Goal: Information Seeking & Learning: Learn about a topic

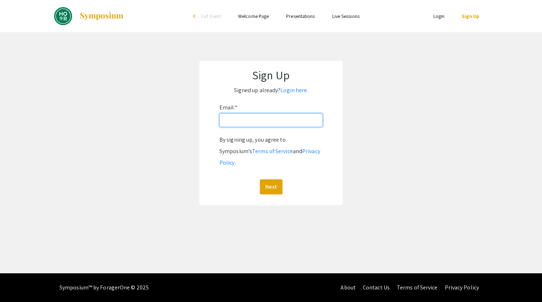
click at [254, 121] on input "Email: *" at bounding box center [271, 120] width 103 height 14
type input "prarthanadaswani1926@gmail.com"
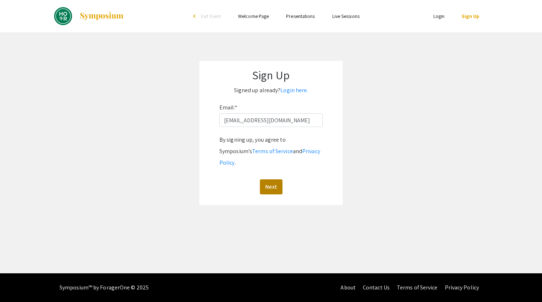
click at [269, 179] on button "Next" at bounding box center [271, 186] width 23 height 15
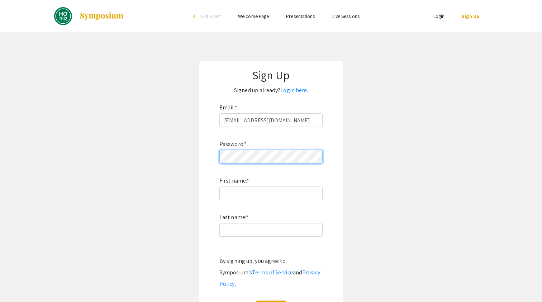
click at [271, 301] on button "Sign Up" at bounding box center [271, 308] width 30 height 15
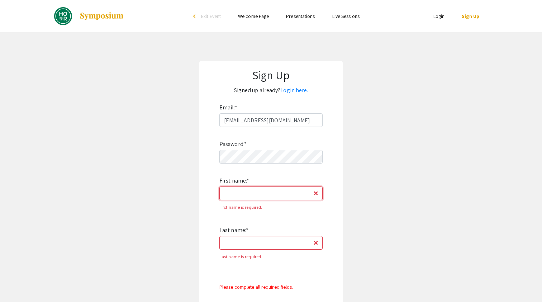
click at [281, 195] on input "First name: *" at bounding box center [271, 194] width 103 height 14
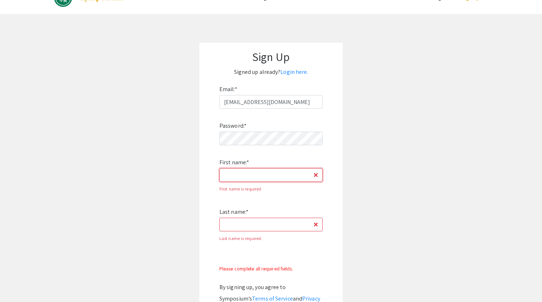
scroll to position [20, 0]
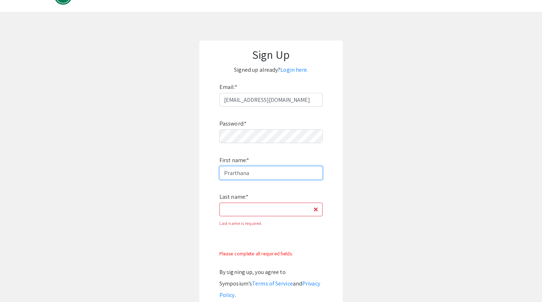
type input "Prarthana"
click at [280, 221] on div "Last name is required." at bounding box center [271, 223] width 103 height 11
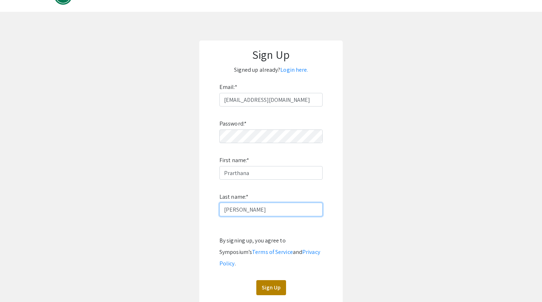
type input "Sanjay Daswani"
click at [272, 280] on button "Sign Up" at bounding box center [271, 287] width 30 height 15
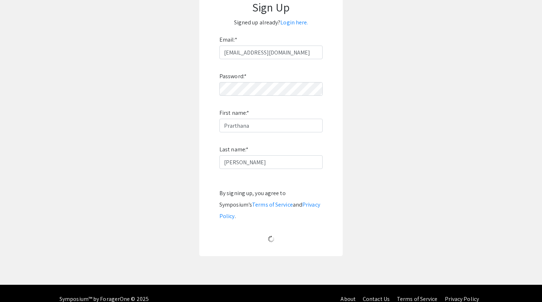
scroll to position [0, 0]
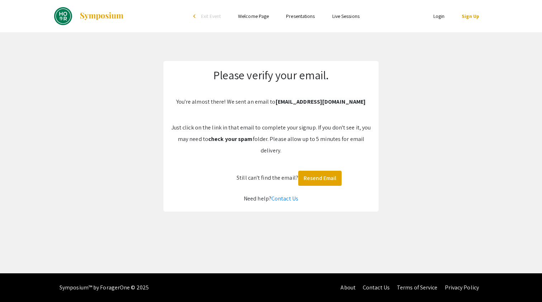
click at [327, 215] on div "Skip navigation arrow_back_ios Exit Event Welcome Page Presentations Live Sessi…" at bounding box center [271, 136] width 542 height 273
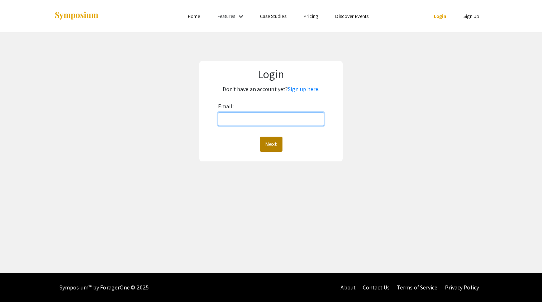
type input "p"
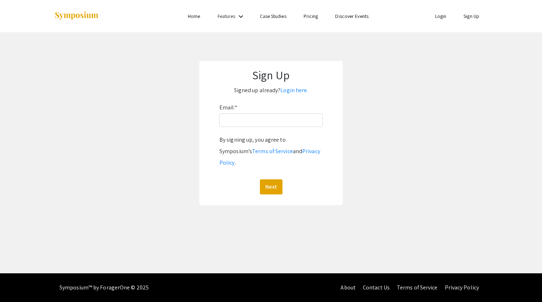
click at [267, 128] on div "Email: * By signing up, you agree to Symposium’s Terms of Service and Privacy P…" at bounding box center [271, 148] width 103 height 93
click at [267, 118] on input "Email: *" at bounding box center [271, 120] width 103 height 14
type input "prarthanadaswani1926@gmail.com"
click at [269, 179] on button "Next" at bounding box center [271, 186] width 23 height 15
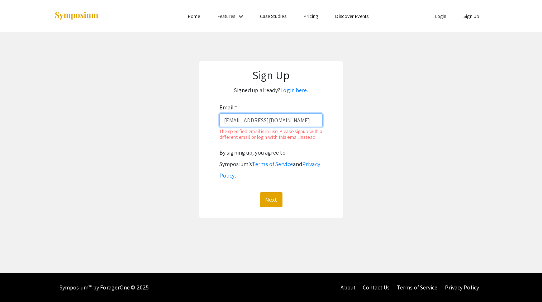
click at [317, 122] on input "prarthanadaswani1926@gmail.com" at bounding box center [271, 120] width 103 height 14
click at [300, 89] on link "Login here." at bounding box center [294, 90] width 28 height 8
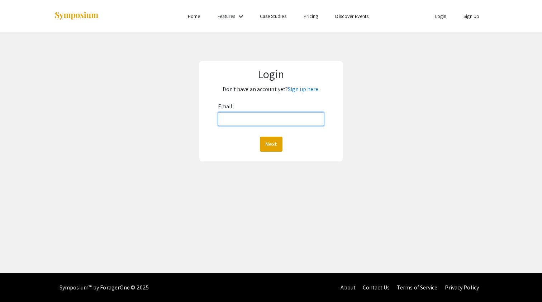
type input "prarthanadaswani1926@gmail.com"
click at [271, 144] on button "Next" at bounding box center [271, 144] width 23 height 15
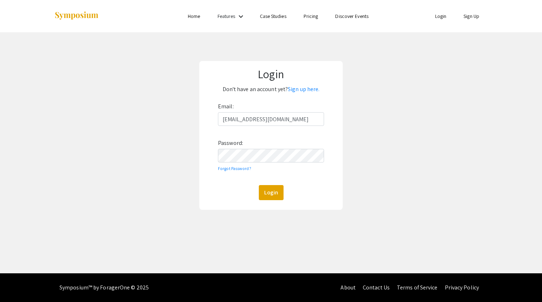
click at [272, 164] on div "Email: prarthanadaswani1926@gmail.com Password: Forgot Password? Login" at bounding box center [271, 150] width 106 height 99
click at [271, 192] on button "Login" at bounding box center [271, 192] width 25 height 15
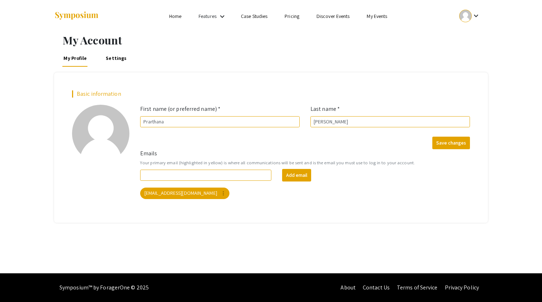
click at [216, 15] on link "Features" at bounding box center [208, 16] width 18 height 6
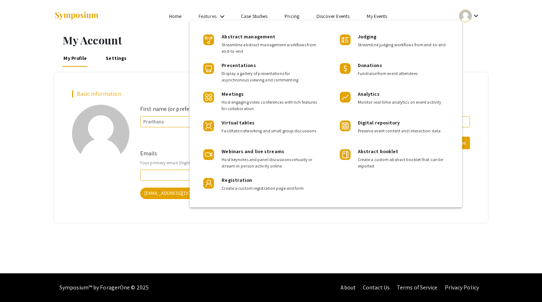
click at [153, 41] on div at bounding box center [271, 151] width 542 height 302
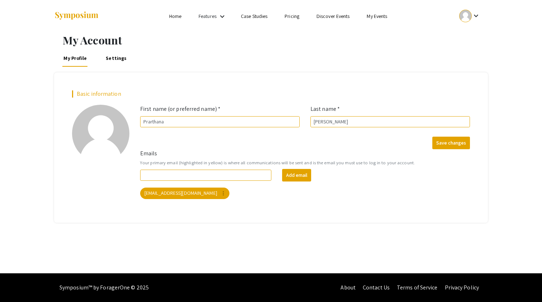
click at [114, 58] on link "Settings" at bounding box center [116, 57] width 23 height 17
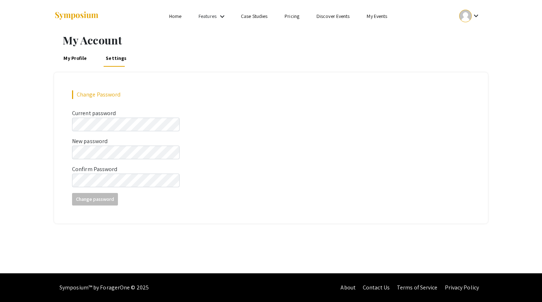
click at [77, 58] on link "My Profile" at bounding box center [75, 57] width 26 height 17
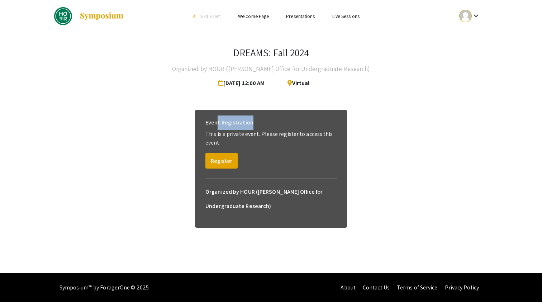
drag, startPoint x: 218, startPoint y: 123, endPoint x: 290, endPoint y: 123, distance: 72.5
click at [290, 123] on div "Event Registration" at bounding box center [271, 122] width 131 height 14
click at [319, 16] on li "Presentations" at bounding box center [301, 16] width 46 height 9
click at [306, 16] on link "Presentations" at bounding box center [300, 16] width 29 height 6
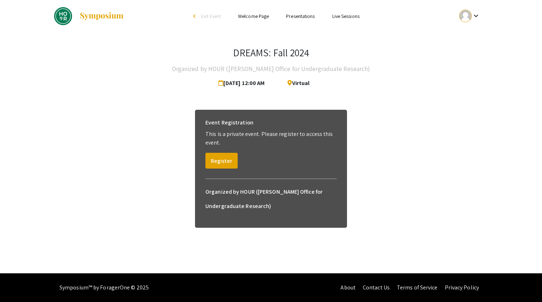
click at [305, 16] on link "Presentations" at bounding box center [300, 16] width 29 height 6
click at [340, 13] on link "Live Sessions" at bounding box center [346, 16] width 27 height 6
click at [203, 14] on span "Exit Event" at bounding box center [211, 16] width 20 height 6
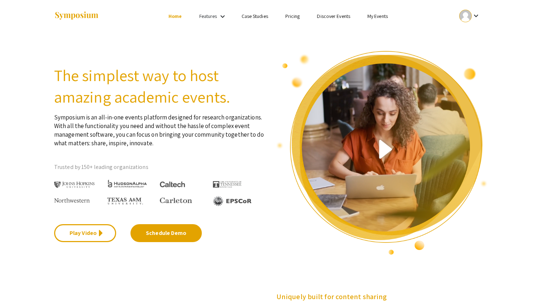
click at [383, 18] on link "My Events" at bounding box center [378, 16] width 20 height 6
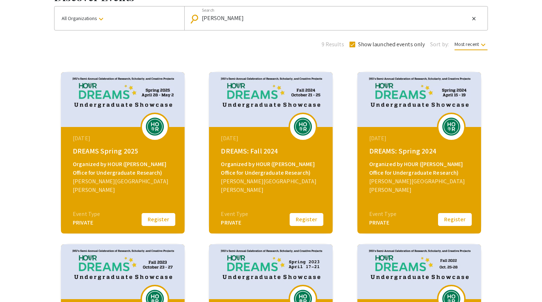
scroll to position [26, 0]
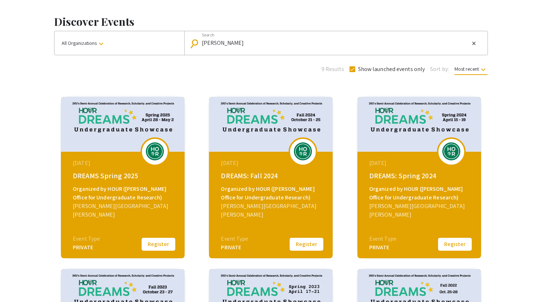
click at [296, 155] on img at bounding box center [303, 151] width 22 height 18
click at [301, 242] on button "Register" at bounding box center [307, 244] width 36 height 15
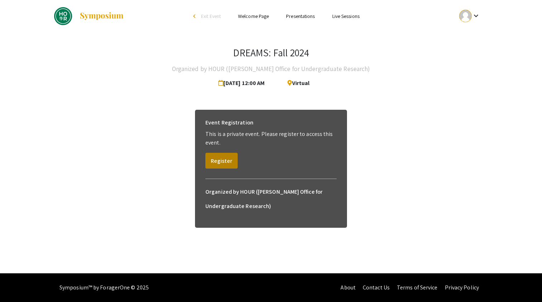
click at [228, 156] on button "Register" at bounding box center [222, 161] width 32 height 16
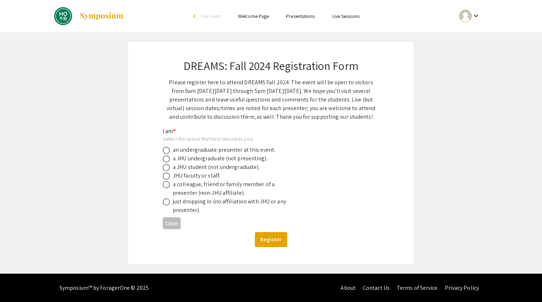
click at [167, 150] on span at bounding box center [166, 150] width 7 height 7
click at [167, 150] on input "radio" at bounding box center [166, 150] width 7 height 7
radio input "true"
click at [260, 235] on button "Register" at bounding box center [271, 239] width 32 height 15
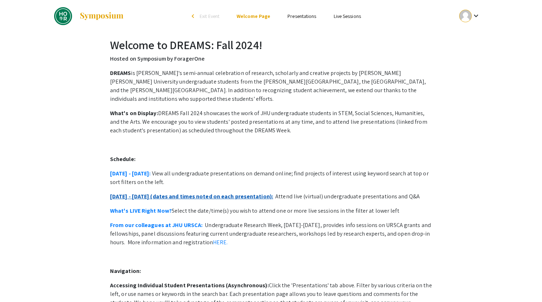
click at [143, 193] on link "October 21 - 25 (dates and times noted on each presentation):" at bounding box center [191, 197] width 163 height 8
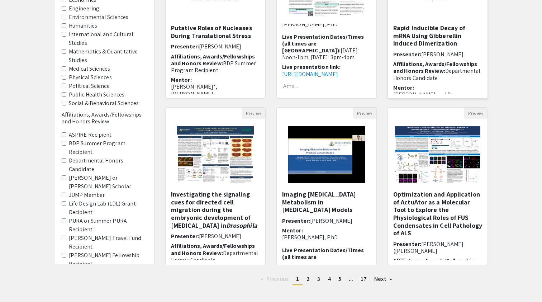
scroll to position [140, 0]
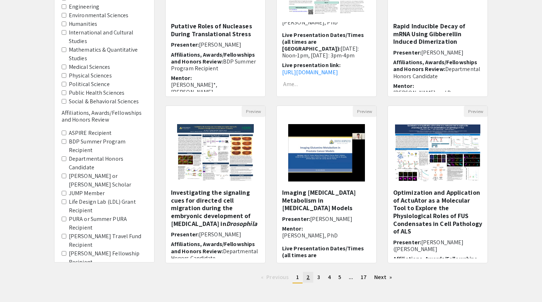
click at [310, 278] on link "page 2" at bounding box center [308, 277] width 10 height 11
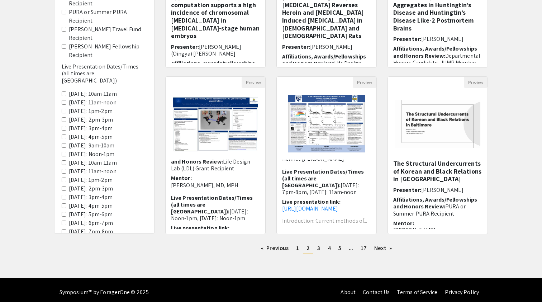
scroll to position [172, 0]
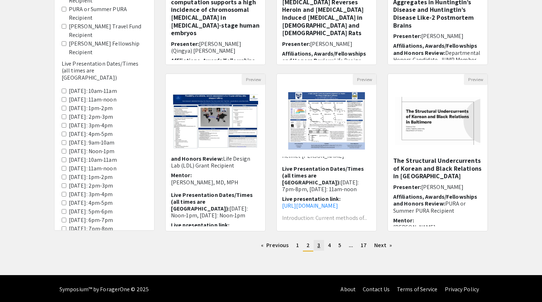
click at [321, 246] on link "page 3" at bounding box center [319, 245] width 10 height 11
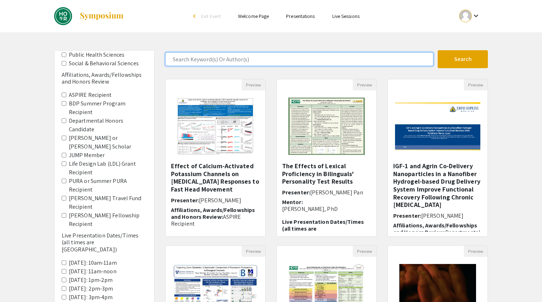
click at [283, 61] on input "Search Keyword(s) Or Author(s)" at bounding box center [299, 59] width 268 height 14
click at [463, 59] on button "Search" at bounding box center [463, 59] width 50 height 18
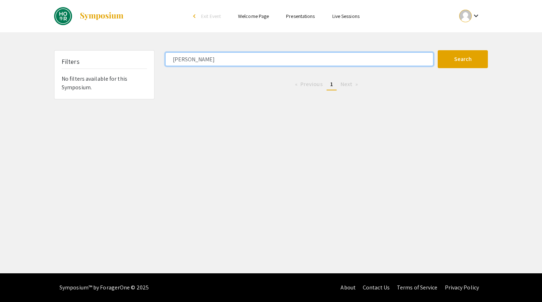
drag, startPoint x: 199, startPoint y: 65, endPoint x: 244, endPoint y: 62, distance: 45.3
click at [244, 62] on input "[PERSON_NAME]" at bounding box center [299, 59] width 268 height 14
type input "Twisha"
drag, startPoint x: 219, startPoint y: 61, endPoint x: 151, endPoint y: 61, distance: 68.2
click at [151, 61] on div "Filters No filters available for this Symposium. Twisha Search 0 Results found …" at bounding box center [271, 74] width 445 height 49
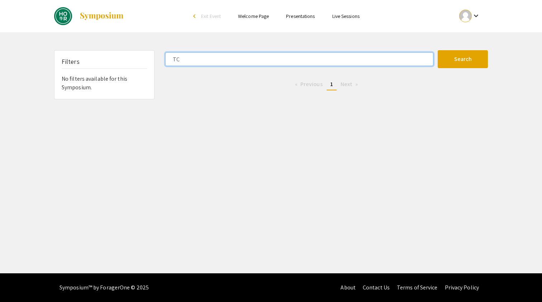
click at [463, 59] on button "Search" at bounding box center [463, 59] width 50 height 18
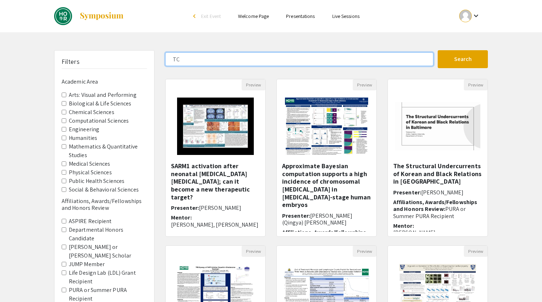
type input "T"
click at [240, 56] on input "T" at bounding box center [299, 59] width 268 height 14
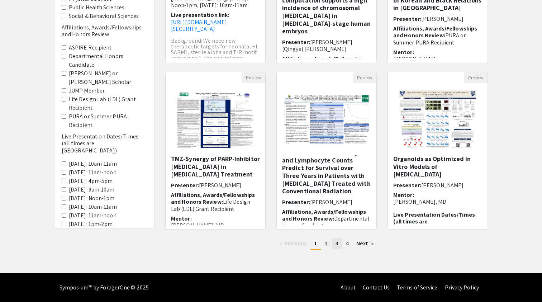
scroll to position [174, 0]
click at [346, 244] on span "4" at bounding box center [347, 244] width 3 height 8
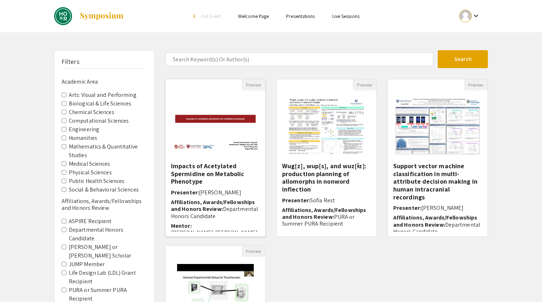
click at [233, 160] on div "Open Presentation <p>Impacts of Acetylated Spermidine on Metabolic Phenotype</p>" at bounding box center [216, 126] width 100 height 72
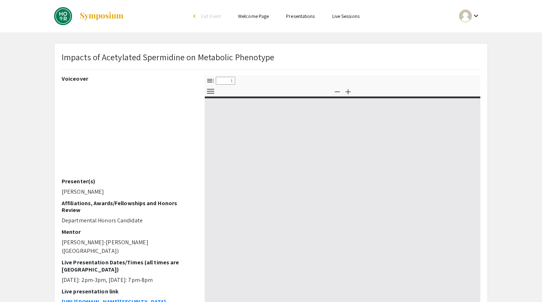
select select "custom"
type input "0"
select select "custom"
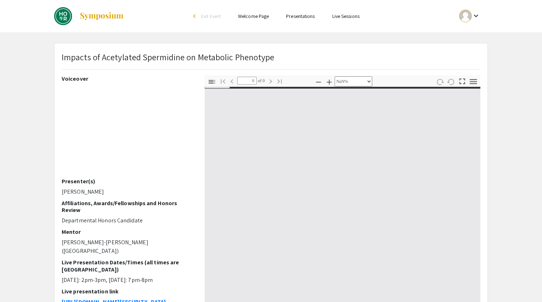
type input "1"
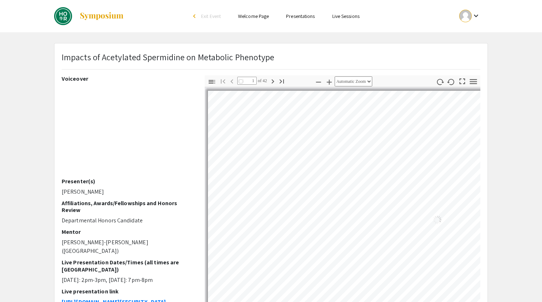
select select "auto"
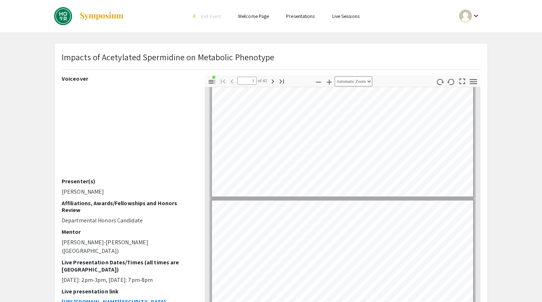
type input "2"
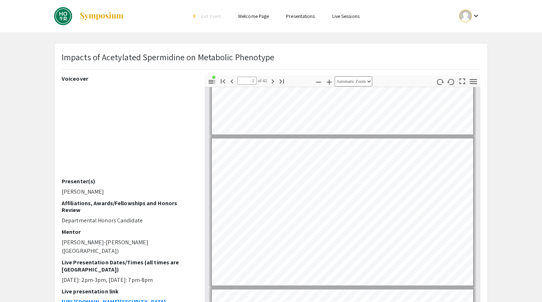
scroll to position [105, 0]
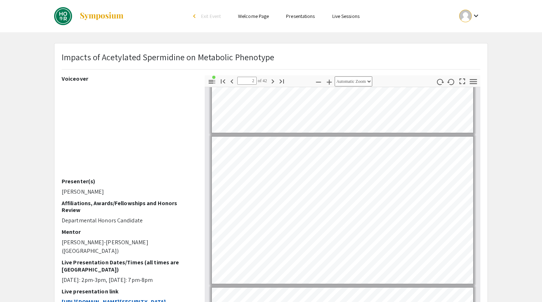
click at [100, 298] on strong "[URL][DOMAIN_NAME][SECURITY_DATA]" at bounding box center [114, 302] width 104 height 8
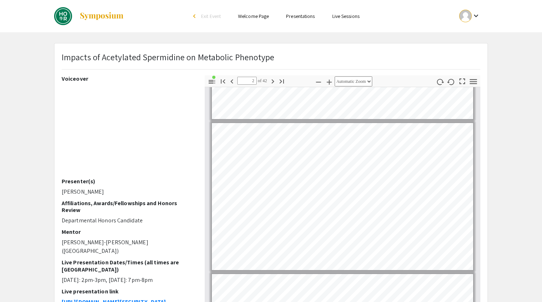
scroll to position [121, 0]
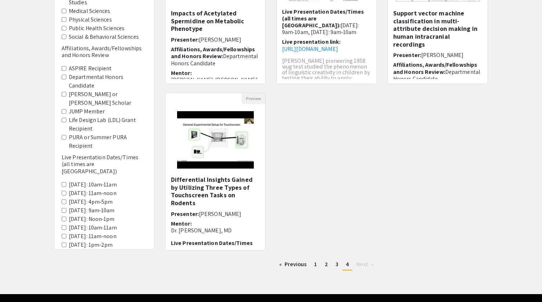
scroll to position [154, 0]
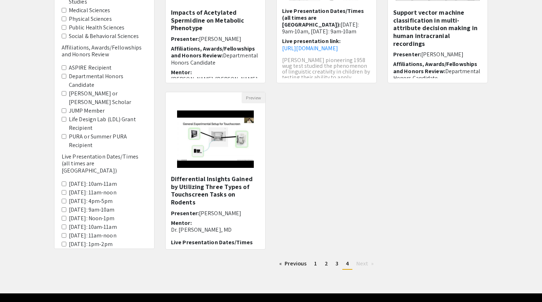
click at [359, 263] on span "Next page" at bounding box center [363, 264] width 12 height 8
click at [364, 263] on span "Next page" at bounding box center [363, 264] width 12 height 8
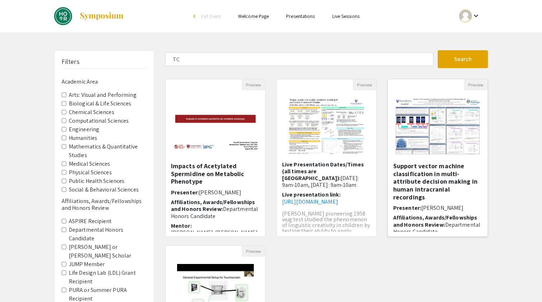
scroll to position [0, 0]
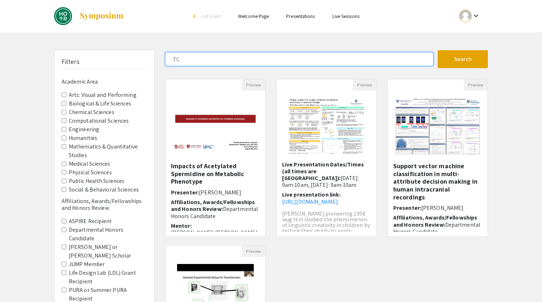
click at [388, 59] on input "TC" at bounding box center [299, 59] width 268 height 14
type input "T"
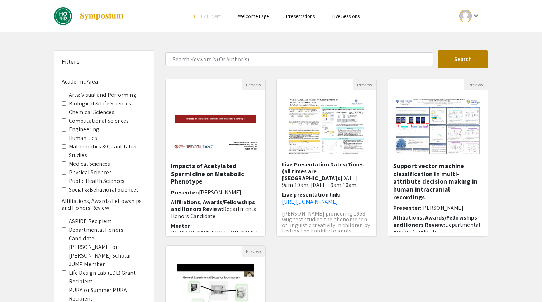
click at [473, 61] on button "Search" at bounding box center [463, 59] width 50 height 18
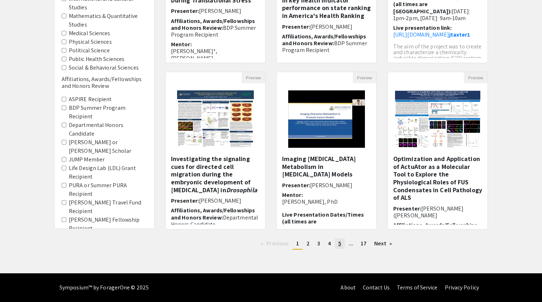
scroll to position [174, 0]
click at [329, 245] on span "4" at bounding box center [329, 244] width 3 height 8
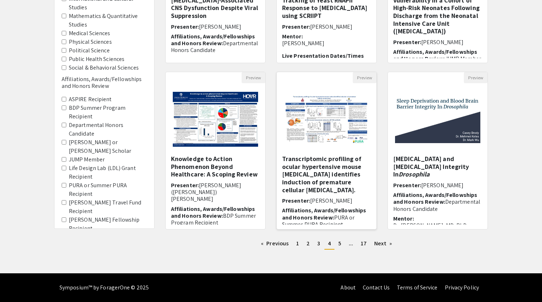
scroll to position [174, 0]
click at [337, 245] on link "page 5" at bounding box center [340, 243] width 10 height 11
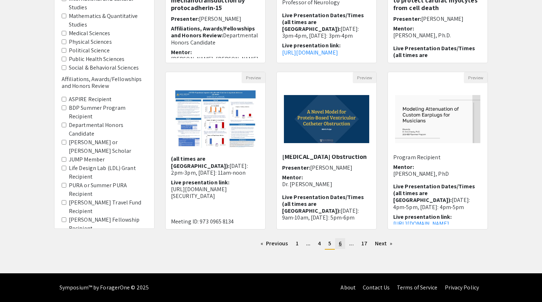
scroll to position [174, 0]
click at [339, 241] on span "6" at bounding box center [340, 244] width 3 height 8
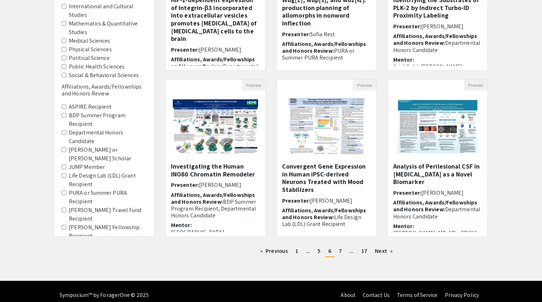
scroll to position [170, 0]
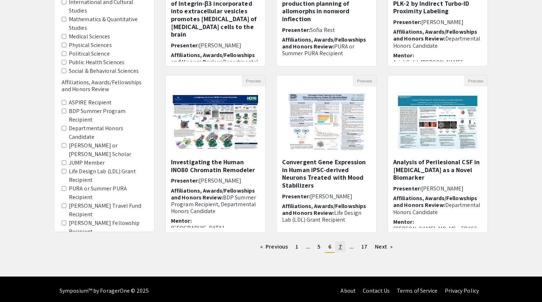
click at [341, 247] on span "7" at bounding box center [340, 247] width 3 height 8
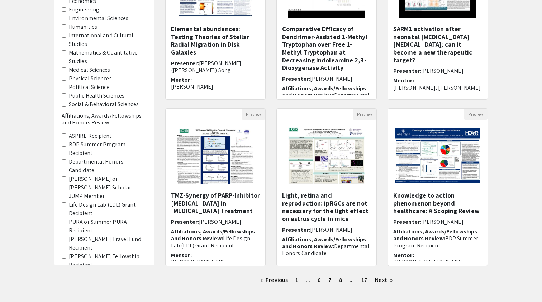
scroll to position [140, 0]
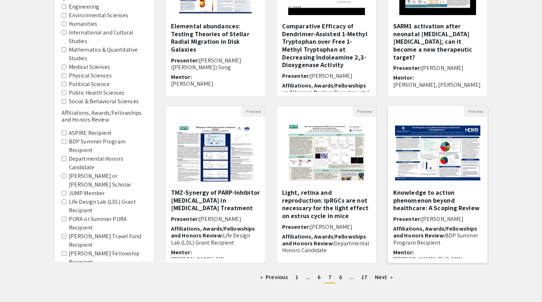
click at [446, 180] on img "Open Presentation <p>Knowledge to action phenomenon beyond healthcare: A Scopin…" at bounding box center [438, 152] width 100 height 69
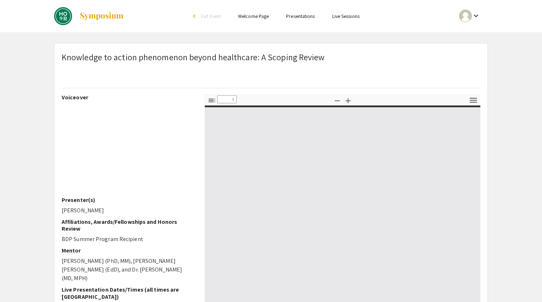
select select "custom"
type input "0"
select select "custom"
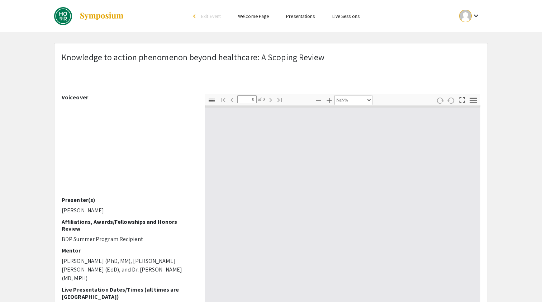
type input "1"
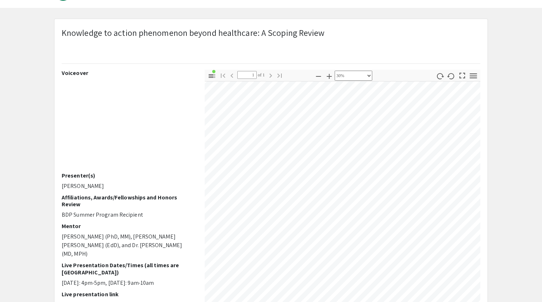
scroll to position [12, 214]
click at [316, 79] on icon "button" at bounding box center [318, 76] width 9 height 9
click at [315, 76] on icon "button" at bounding box center [318, 76] width 9 height 9
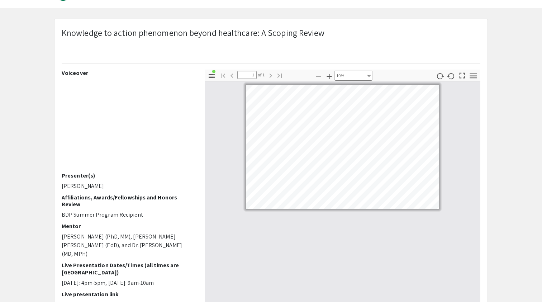
scroll to position [0, 0]
click at [327, 74] on icon "button" at bounding box center [329, 76] width 5 height 5
select select "custom"
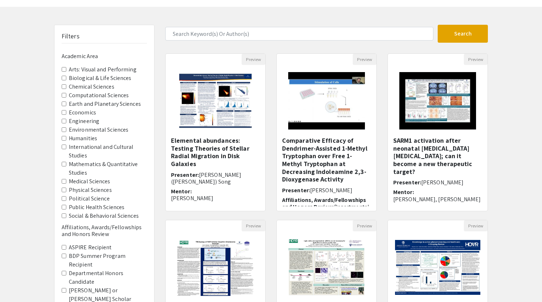
scroll to position [140, 0]
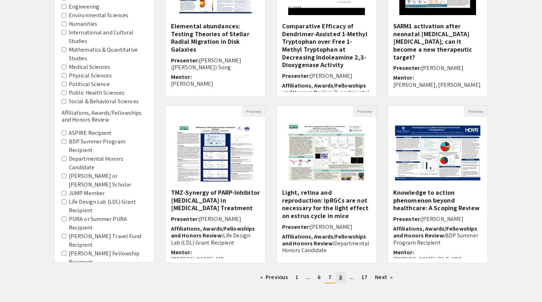
click at [341, 276] on span "8" at bounding box center [340, 277] width 3 height 8
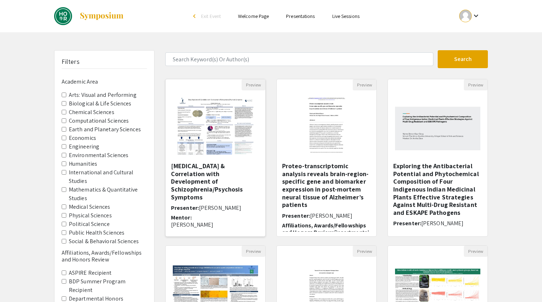
click at [231, 138] on img at bounding box center [215, 126] width 91 height 72
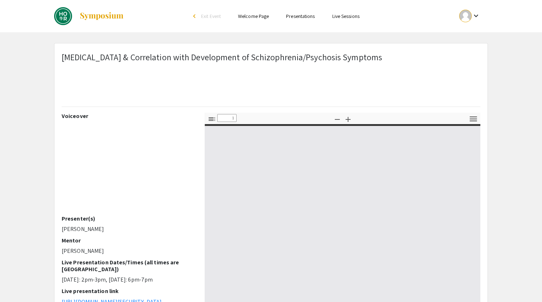
select select "custom"
type input "0"
select select "custom"
type input "1"
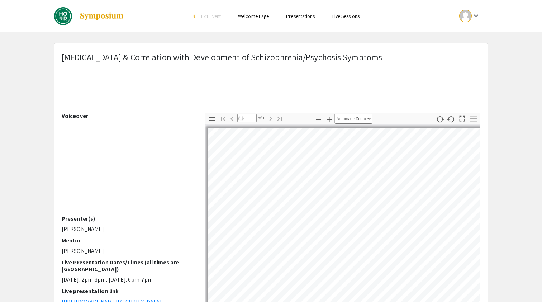
select select "auto"
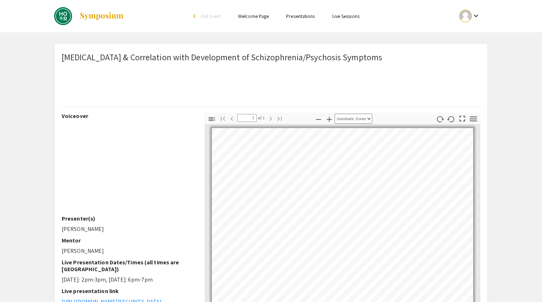
click at [147, 264] on h2 "Live Presentation Dates/Times (all times are [GEOGRAPHIC_DATA])" at bounding box center [128, 266] width 132 height 14
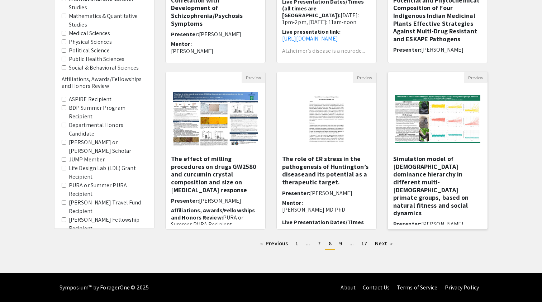
scroll to position [174, 0]
click at [343, 242] on link "page 9" at bounding box center [341, 243] width 10 height 11
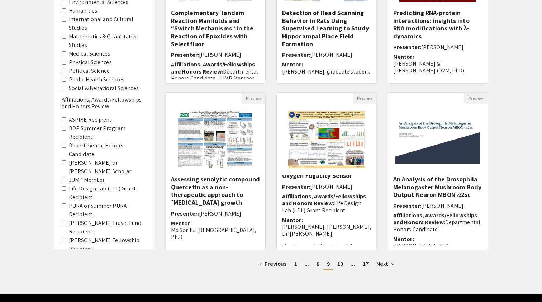
scroll to position [20, 0]
click at [205, 173] on img at bounding box center [215, 140] width 91 height 72
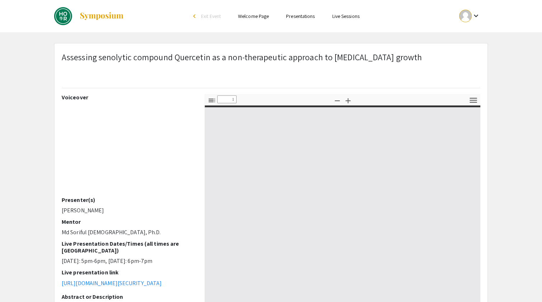
select select "custom"
type input "0"
select select "custom"
type input "1"
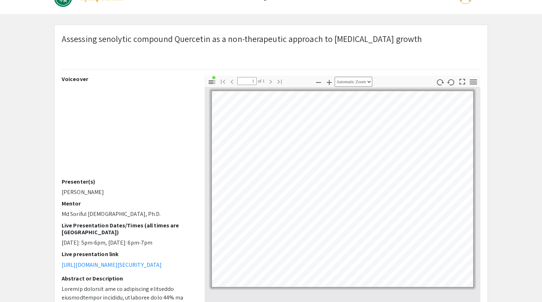
scroll to position [9, 0]
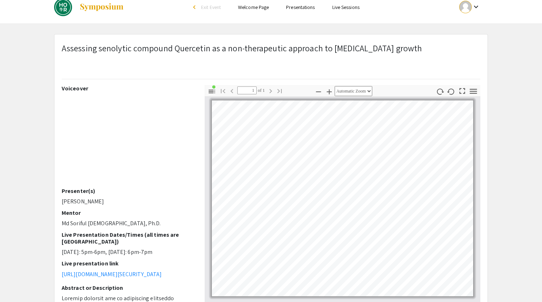
click at [326, 91] on icon "button" at bounding box center [329, 92] width 9 height 9
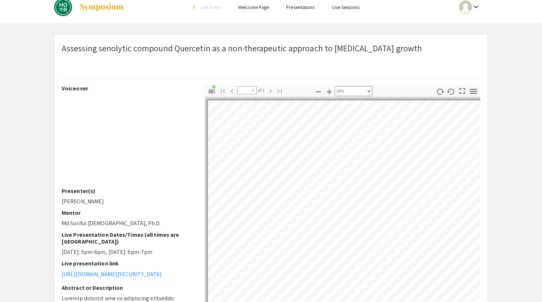
click at [326, 91] on icon "button" at bounding box center [329, 92] width 9 height 9
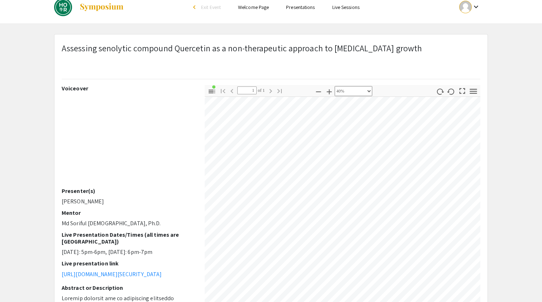
scroll to position [156, 266]
click at [310, 96] on div "Toggle Sidebar Find Go to First Page Previous 1 of 1 Next Go to Last Page Zoom …" at bounding box center [343, 210] width 276 height 251
click at [346, 96] on div "Toggle Sidebar Find Go to First Page Previous 1 of 1 Next Go to Last Page Zoom …" at bounding box center [343, 210] width 276 height 251
click at [317, 93] on icon "button" at bounding box center [318, 92] width 9 height 9
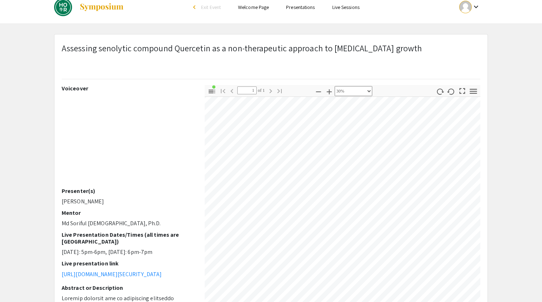
click at [315, 91] on icon "button" at bounding box center [318, 92] width 9 height 9
click at [314, 90] on icon "button" at bounding box center [318, 92] width 9 height 9
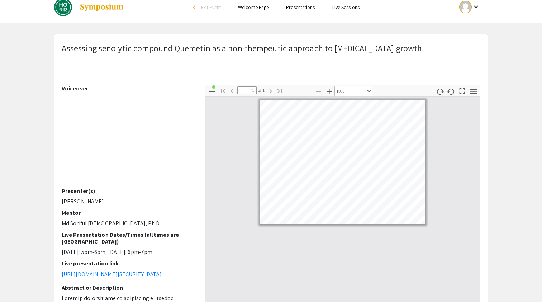
click at [327, 91] on icon "button" at bounding box center [329, 92] width 9 height 9
select select "custom"
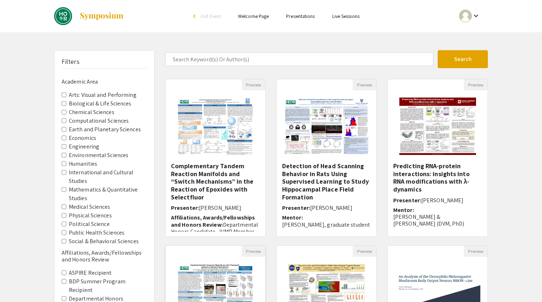
scroll to position [153, 0]
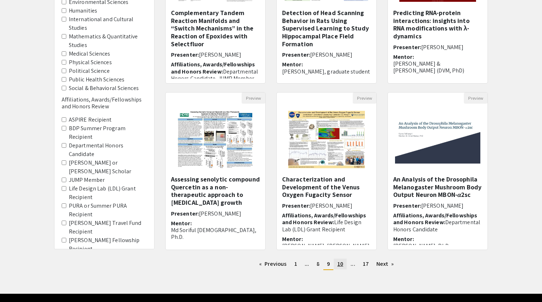
click at [342, 263] on span "10" at bounding box center [341, 264] width 6 height 8
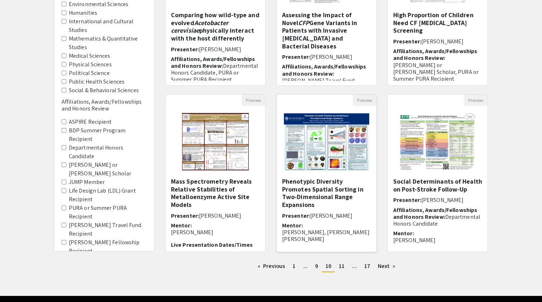
scroll to position [0, 8]
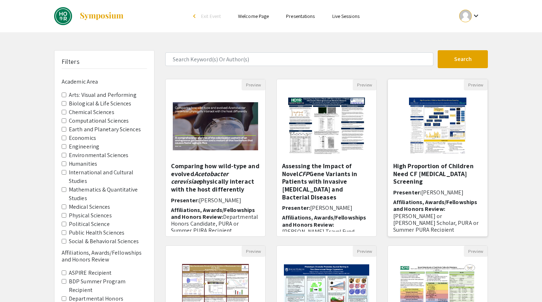
click at [443, 153] on img at bounding box center [438, 126] width 72 height 72
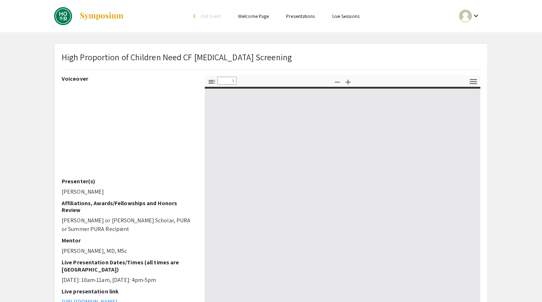
select select "custom"
type input "0"
select select "custom"
type input "1"
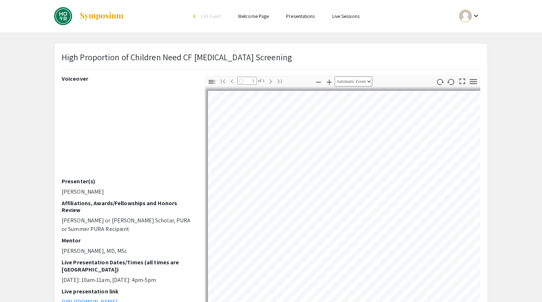
select select "auto"
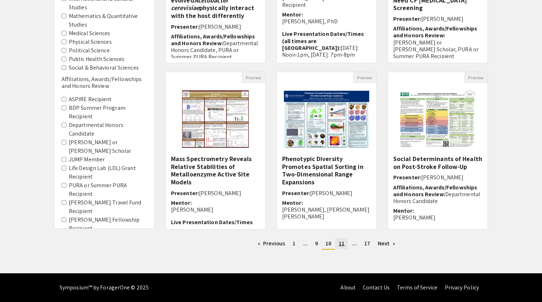
click at [343, 242] on span "11" at bounding box center [342, 244] width 6 height 8
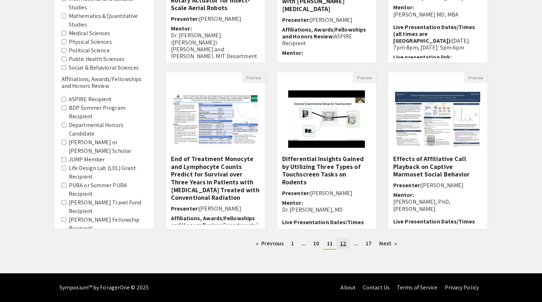
click at [343, 245] on span "12" at bounding box center [343, 244] width 6 height 8
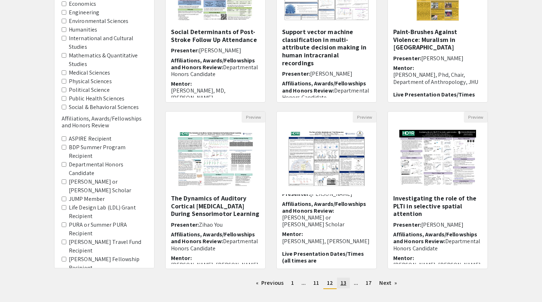
click at [346, 281] on link "page 13" at bounding box center [343, 283] width 13 height 11
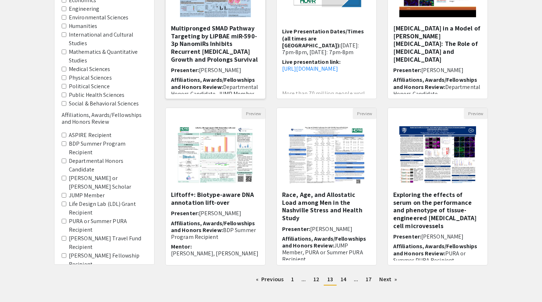
click at [220, 80] on span "Affiliations, Awards/Fellowships and Honors Review:" at bounding box center [213, 83] width 84 height 14
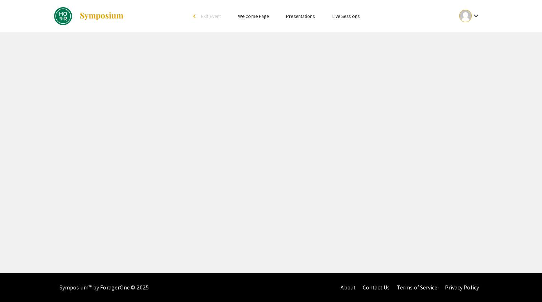
select select "custom"
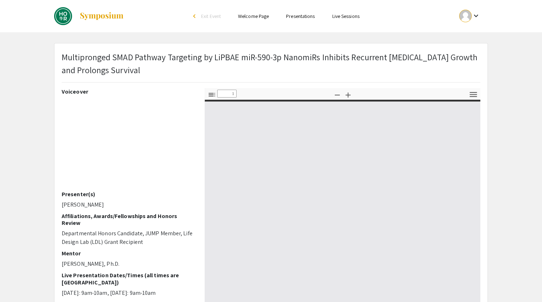
type input "0"
select select "custom"
type input "1"
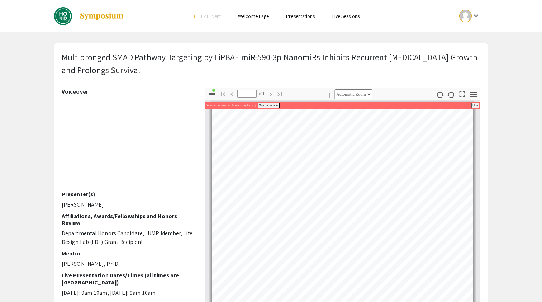
click at [327, 97] on icon "button" at bounding box center [329, 95] width 5 height 5
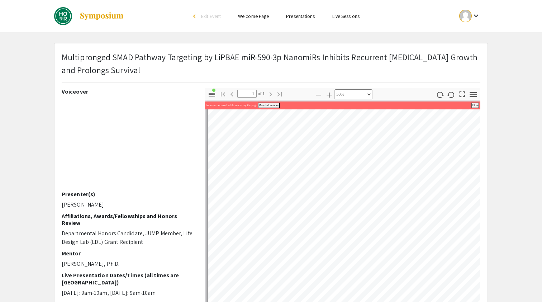
click at [315, 94] on icon "button" at bounding box center [318, 95] width 9 height 9
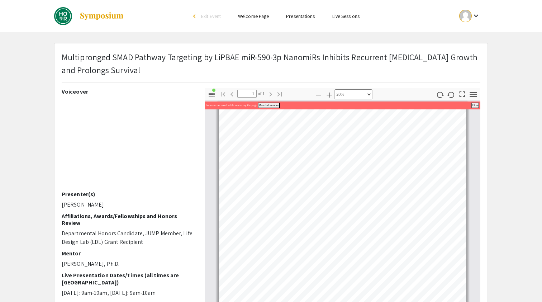
drag, startPoint x: 482, startPoint y: 182, endPoint x: 481, endPoint y: 144, distance: 38.0
click at [481, 144] on div "Thumbnails Document Outline Attachments Layers Current Outline Item Slide 1 Tog…" at bounding box center [342, 213] width 287 height 251
click at [472, 158] on div at bounding box center [343, 203] width 276 height 206
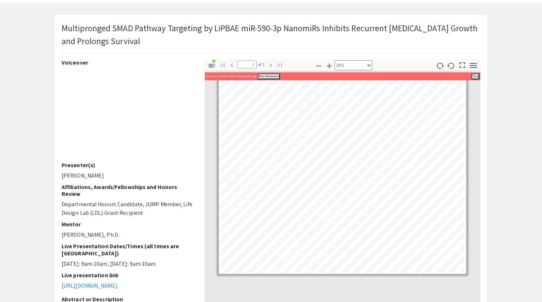
scroll to position [30, 0]
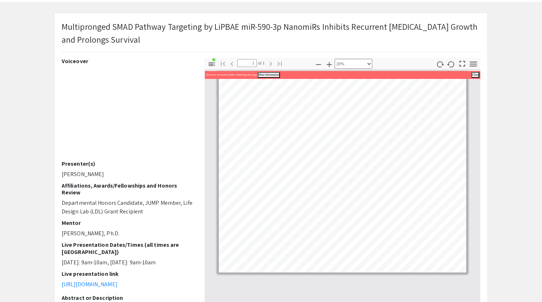
click at [327, 62] on icon "button" at bounding box center [329, 64] width 5 height 5
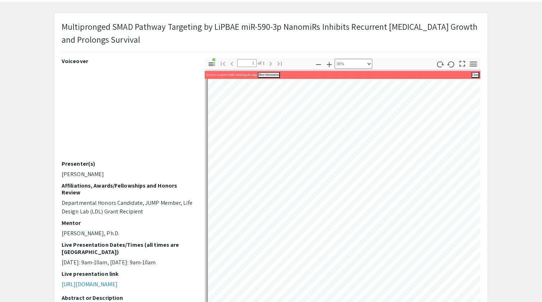
click at [327, 62] on icon "button" at bounding box center [329, 64] width 5 height 5
click at [198, 108] on div "Voiceover Presenter(s) [PERSON_NAME] Affiliations, Awards/Fellowships and Honor…" at bounding box center [271, 183] width 430 height 251
click at [316, 65] on icon "button" at bounding box center [318, 64] width 5 height 1
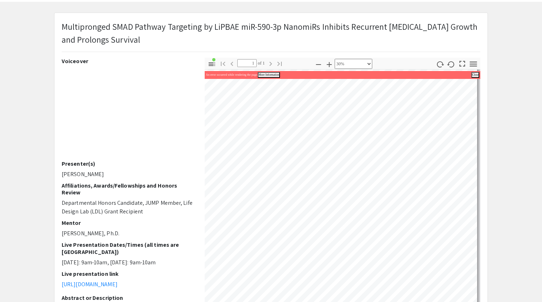
click at [316, 65] on icon "button" at bounding box center [318, 64] width 5 height 1
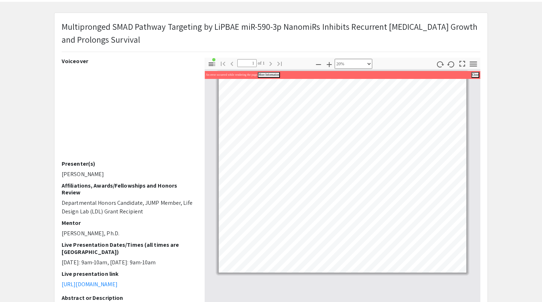
click at [327, 64] on icon "button" at bounding box center [329, 64] width 5 height 5
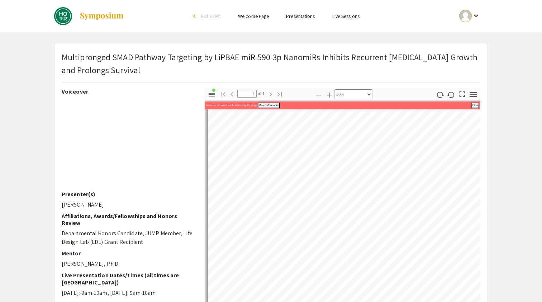
click at [314, 91] on icon "button" at bounding box center [318, 95] width 9 height 9
select select "custom"
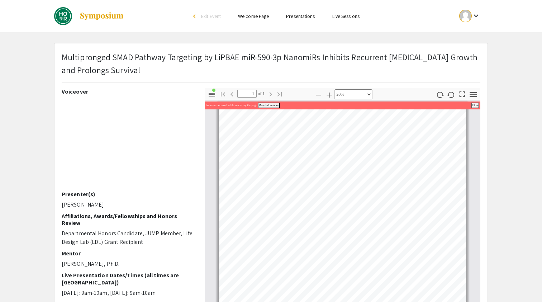
click at [480, 166] on div at bounding box center [343, 203] width 276 height 206
click at [478, 164] on div at bounding box center [343, 203] width 276 height 206
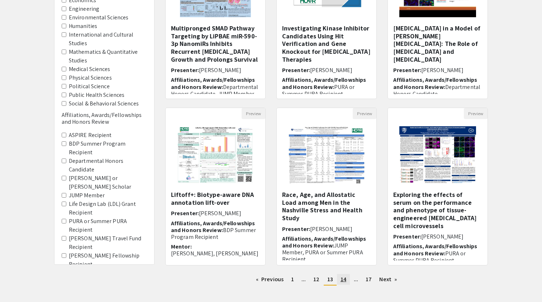
click at [343, 278] on span "14" at bounding box center [344, 279] width 6 height 8
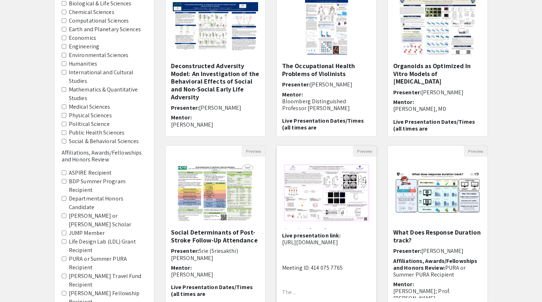
scroll to position [78, 0]
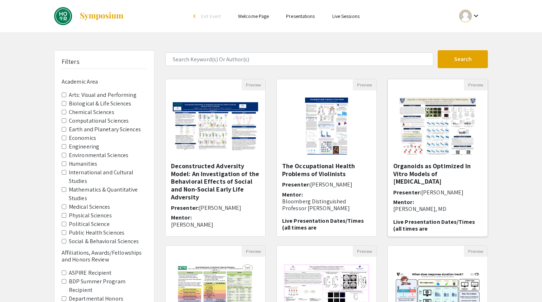
click at [444, 135] on img "Open Presentation <p>Organoids as Optimized In Vitro Models of Hypertrophic Car…" at bounding box center [437, 126] width 91 height 72
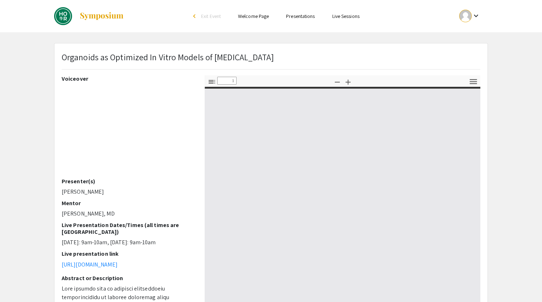
select select "custom"
type input "0"
select select "custom"
type input "1"
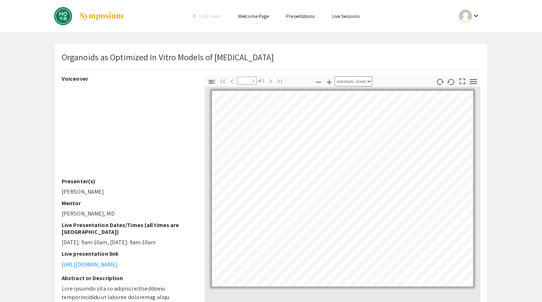
click at [325, 80] on icon "button" at bounding box center [329, 82] width 9 height 9
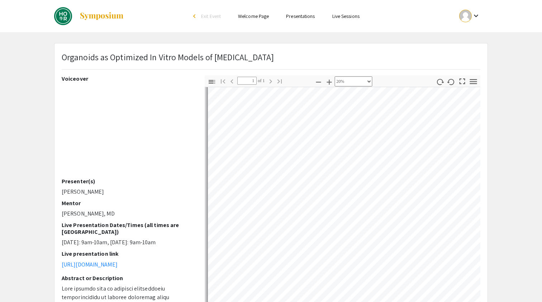
scroll to position [15, 0]
click at [327, 82] on icon "button" at bounding box center [329, 82] width 5 height 5
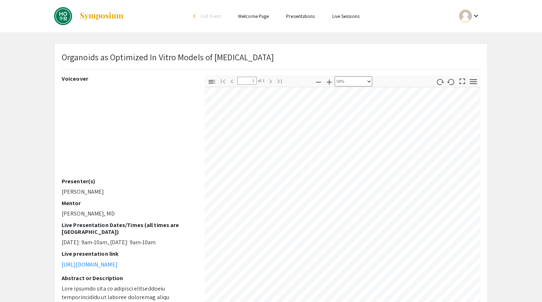
click at [327, 82] on icon "button" at bounding box center [329, 82] width 5 height 5
click at [132, 199] on div "Voiceover Presenter(s) [PERSON_NAME] Mentor [PERSON_NAME], MD Live Presentation…" at bounding box center [271, 200] width 430 height 251
click at [159, 228] on div "Voiceover Presenter(s) [PERSON_NAME] Mentor [PERSON_NAME], MD Live Presentation…" at bounding box center [271, 200] width 430 height 251
click at [181, 242] on div "Voiceover Presenter(s) [PERSON_NAME] Mentor [PERSON_NAME], MD Live Presentation…" at bounding box center [271, 200] width 430 height 251
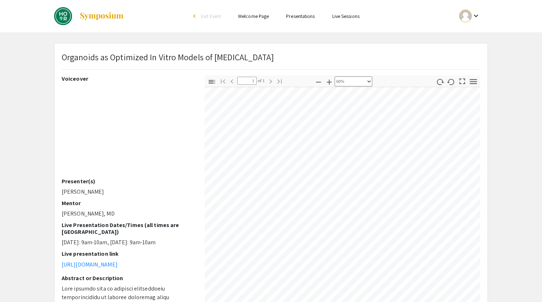
scroll to position [251, 542]
click at [323, 81] on button "Zoom In" at bounding box center [329, 81] width 12 height 10
click at [317, 81] on icon "button" at bounding box center [318, 82] width 9 height 9
click at [316, 82] on icon "button" at bounding box center [318, 82] width 5 height 1
click at [338, 80] on div "Toggle Sidebar Find Go to First Page Previous 1 of 1 Next Go to Last Page Zoom …" at bounding box center [343, 200] width 276 height 251
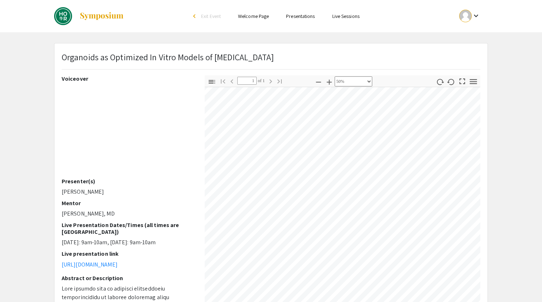
scroll to position [284, 532]
click at [314, 80] on icon "button" at bounding box center [318, 82] width 9 height 9
click at [325, 82] on icon "button" at bounding box center [329, 82] width 9 height 9
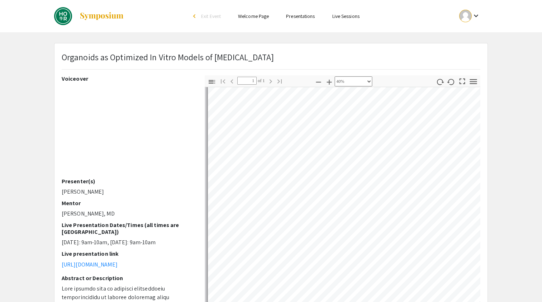
click at [324, 43] on div "Organoids as Optimized In Vitro Models of [MEDICAL_DATA] Voiceover Presenter(s)…" at bounding box center [271, 224] width 434 height 363
click at [315, 80] on icon "button" at bounding box center [318, 82] width 9 height 9
click at [325, 81] on icon "button" at bounding box center [329, 82] width 9 height 9
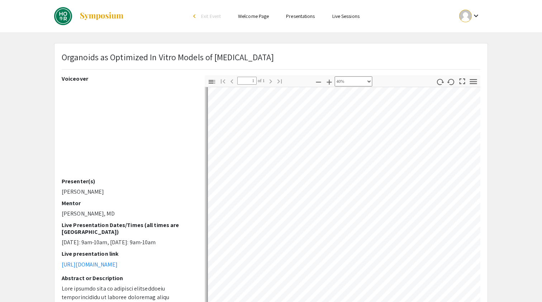
scroll to position [263, 0]
click at [326, 79] on icon "button" at bounding box center [329, 82] width 9 height 9
select select "0.5"
